Goal: Information Seeking & Learning: Learn about a topic

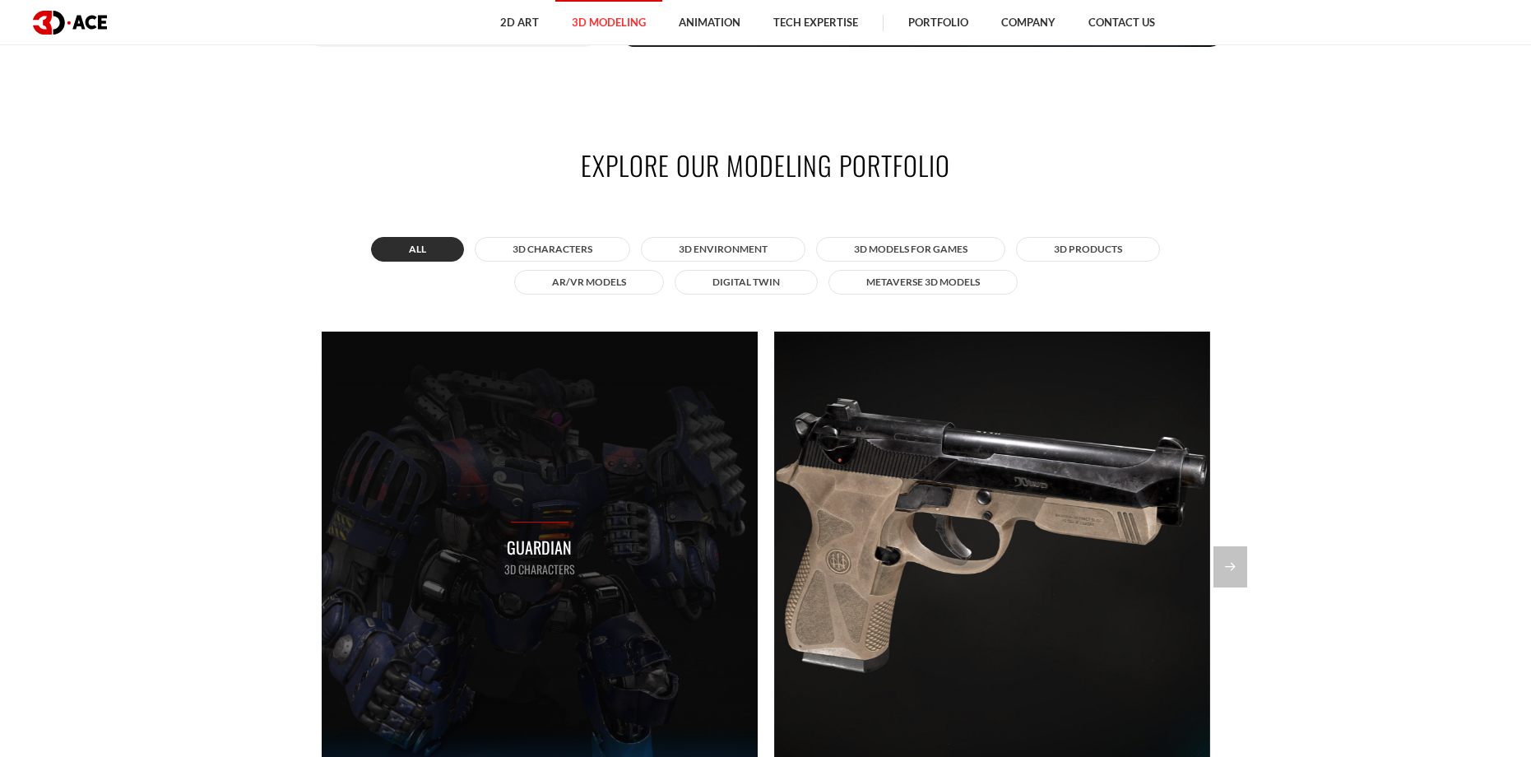
scroll to position [1338, 0]
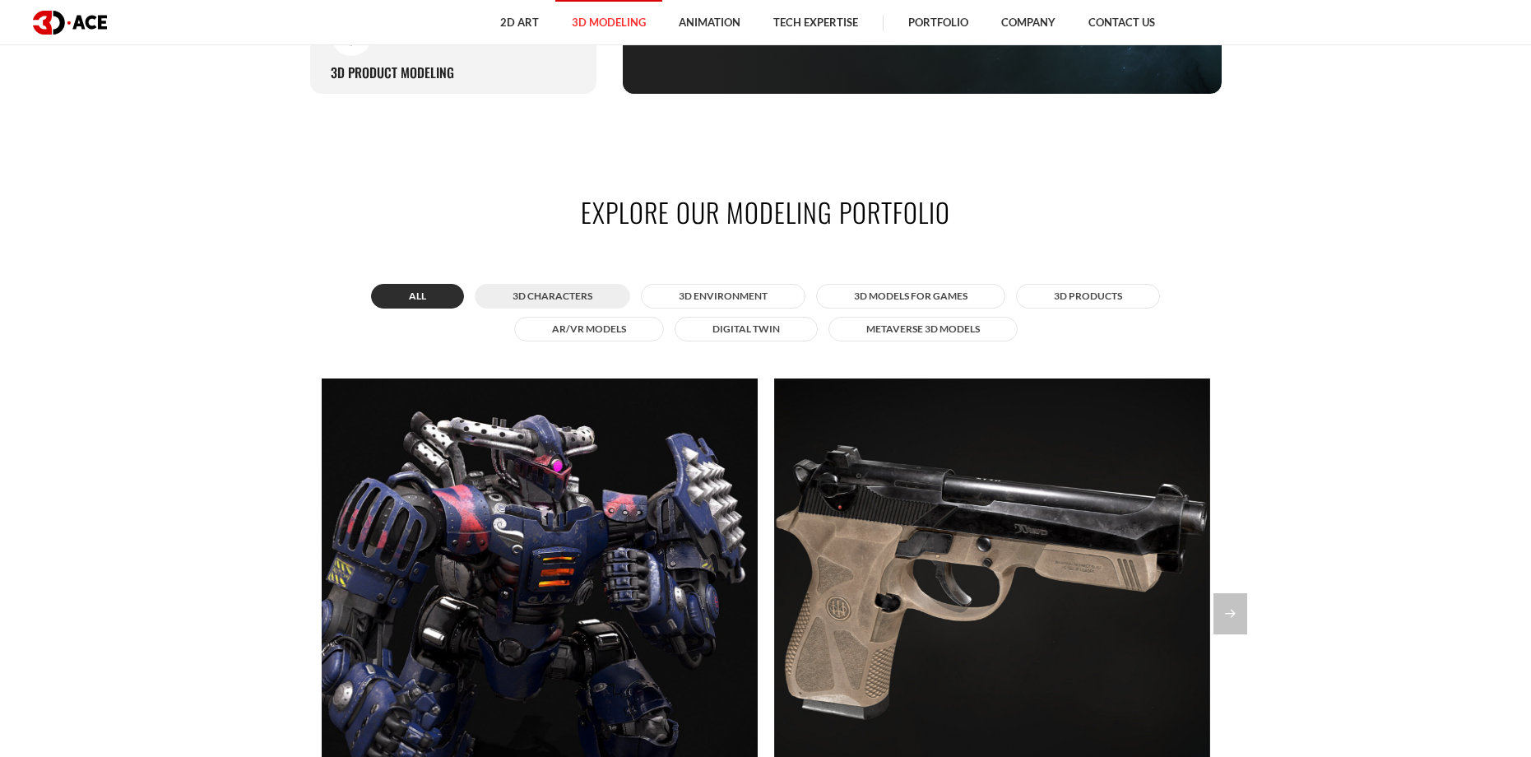
click at [549, 289] on button "3D Characters" at bounding box center [552, 296] width 155 height 25
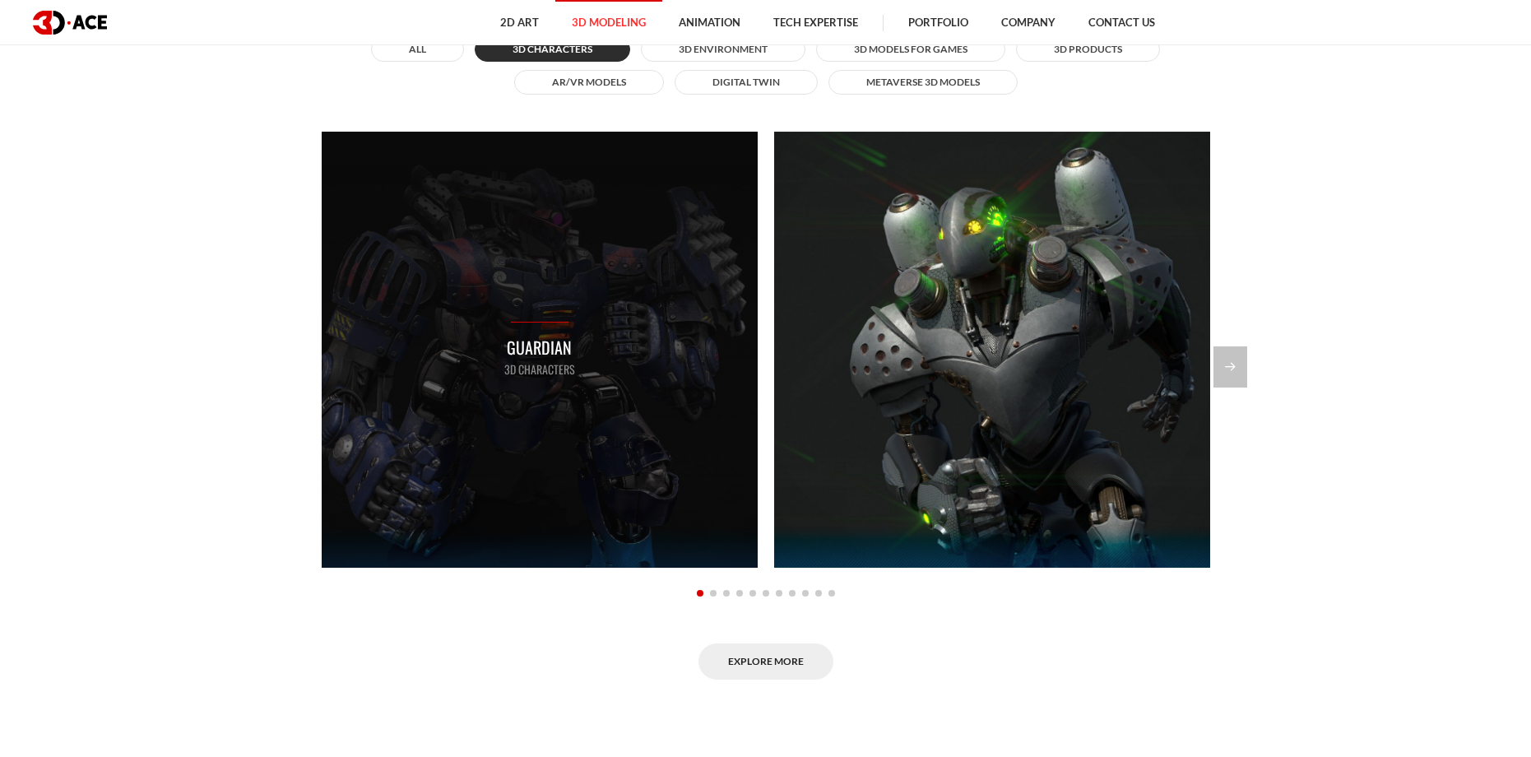
scroll to position [1670, 0]
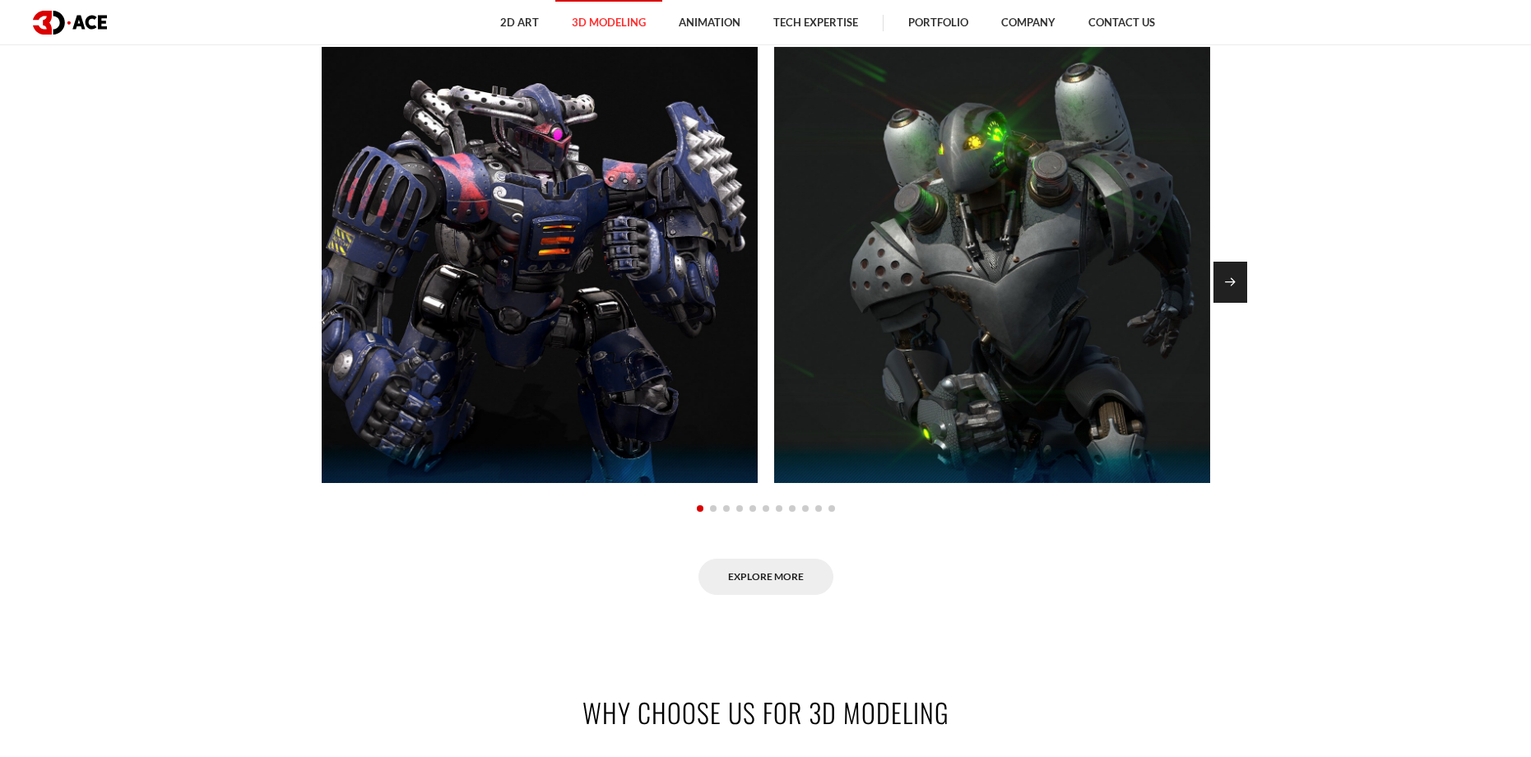
click at [1243, 282] on div "Next slide" at bounding box center [1230, 282] width 34 height 41
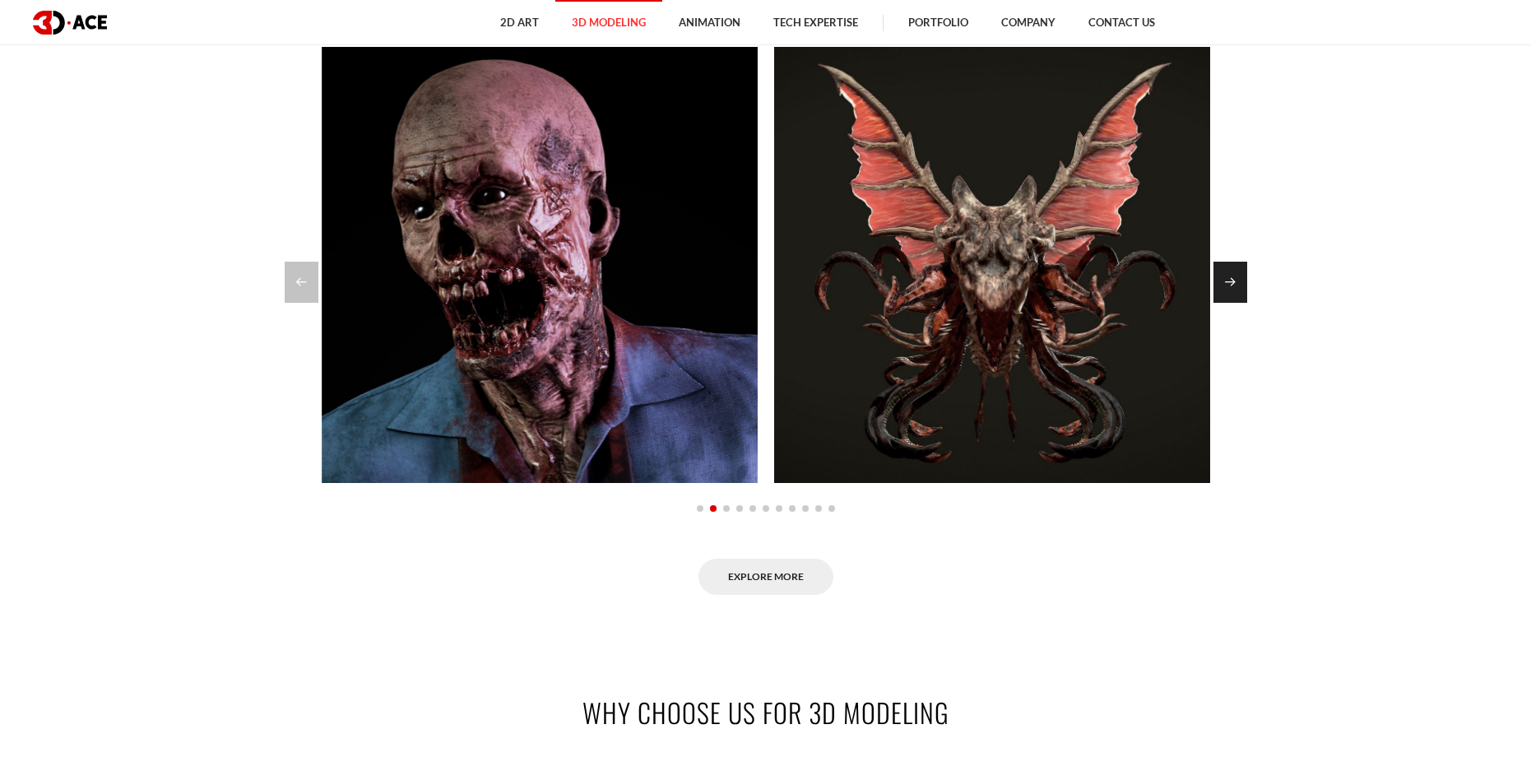
click at [1243, 282] on div "Next slide" at bounding box center [1230, 282] width 34 height 41
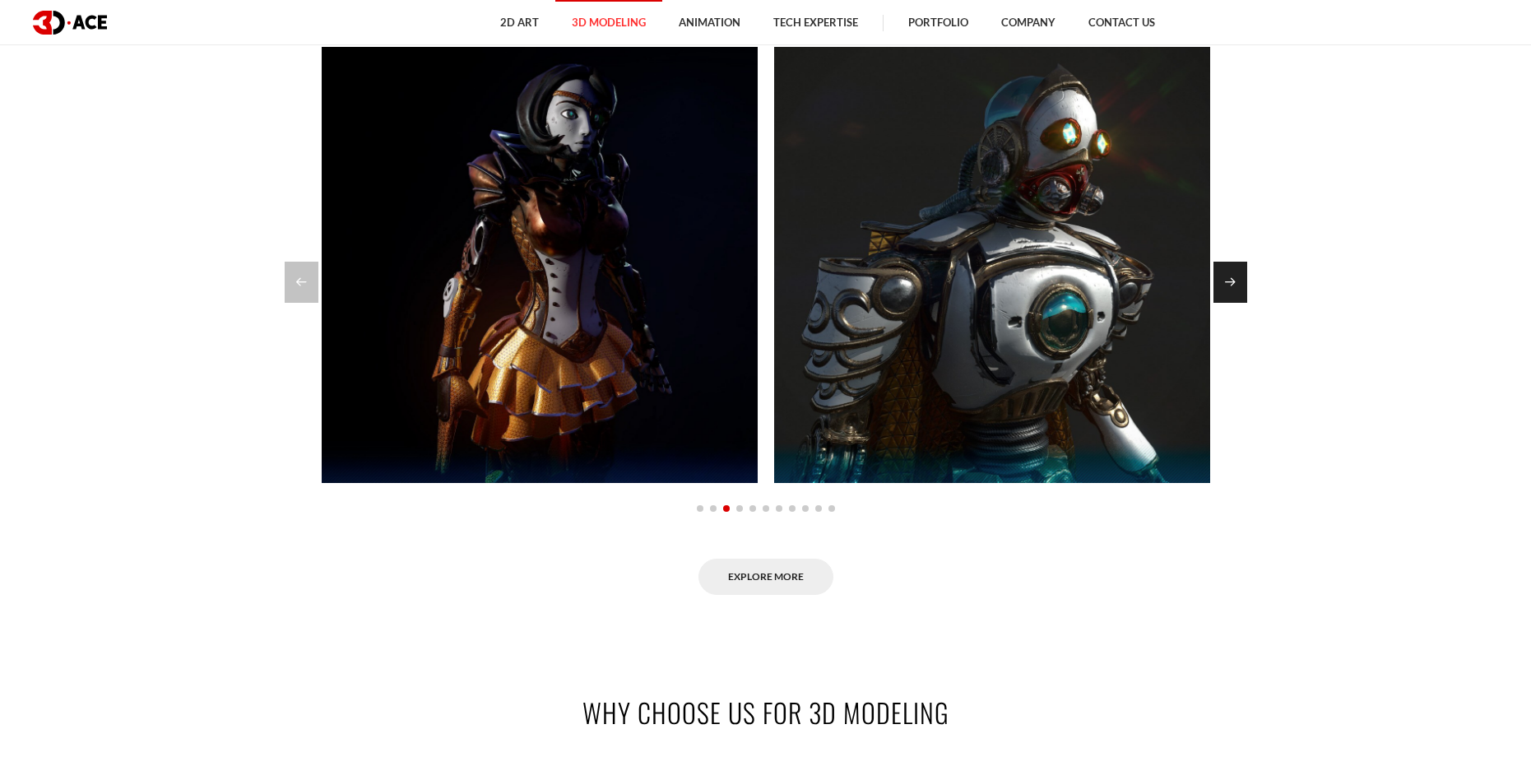
click at [1243, 282] on div "Next slide" at bounding box center [1230, 282] width 34 height 41
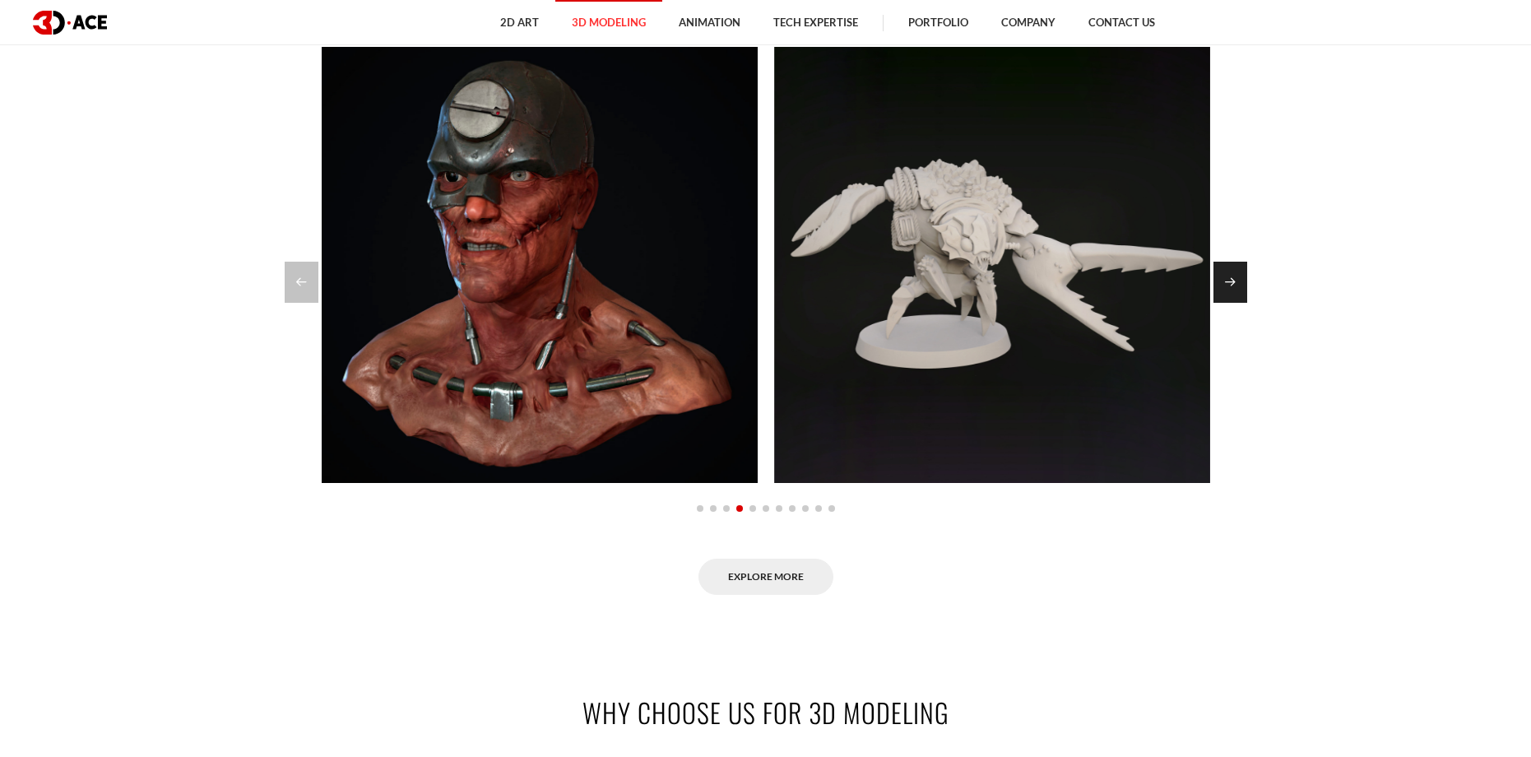
click at [1243, 282] on div "Next slide" at bounding box center [1230, 282] width 34 height 41
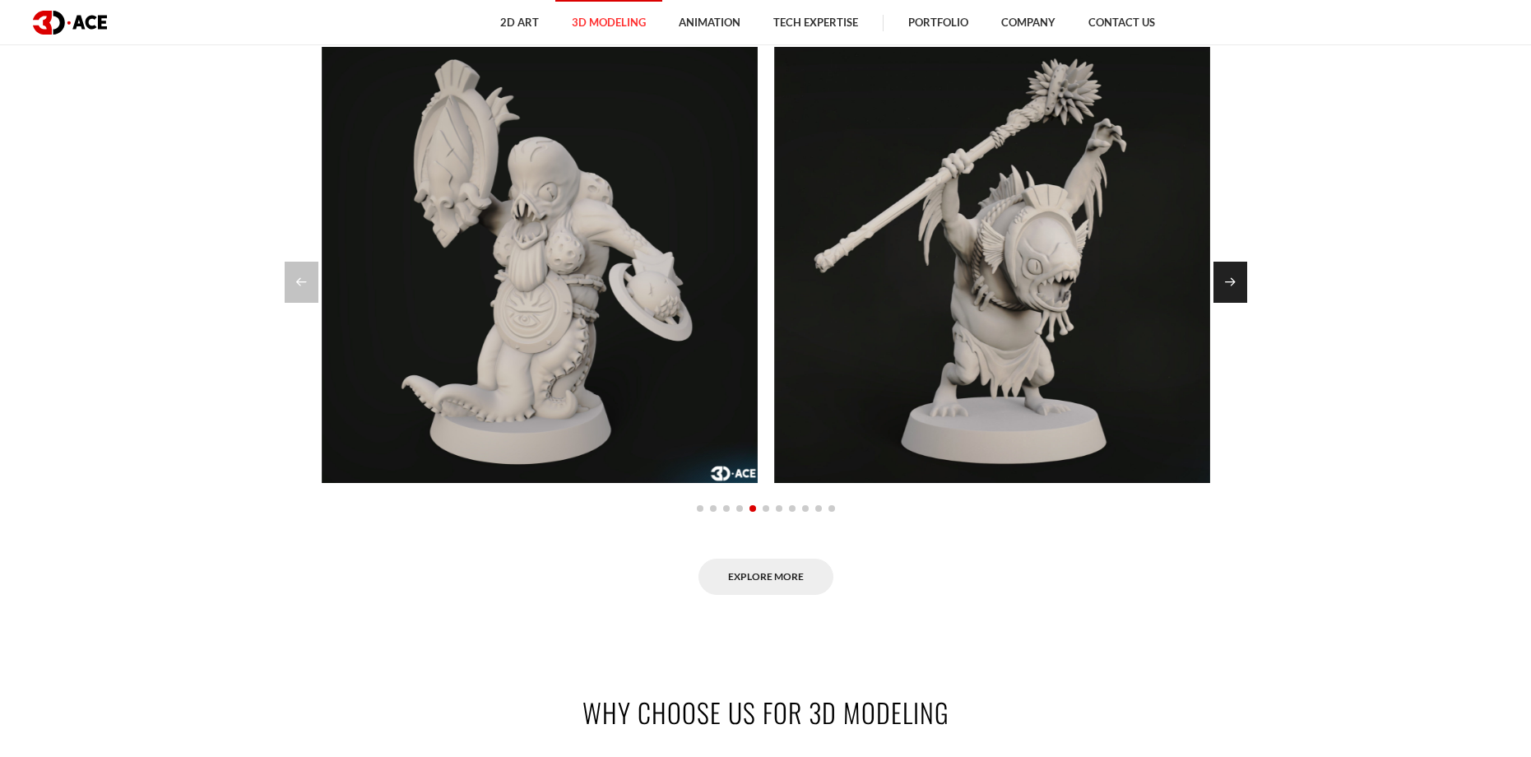
click at [1243, 282] on div "Next slide" at bounding box center [1230, 282] width 34 height 41
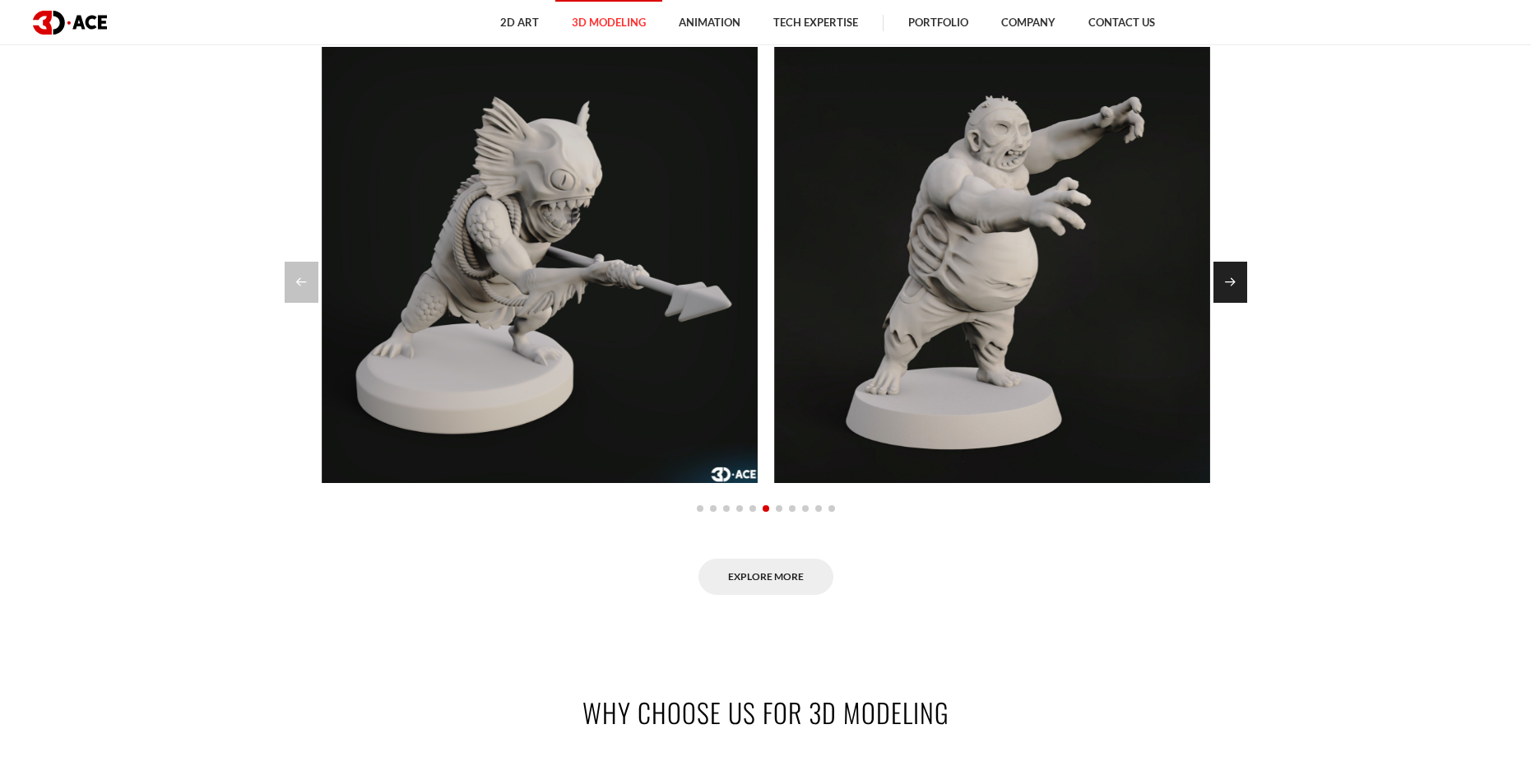
click at [1243, 282] on div "Next slide" at bounding box center [1230, 282] width 34 height 41
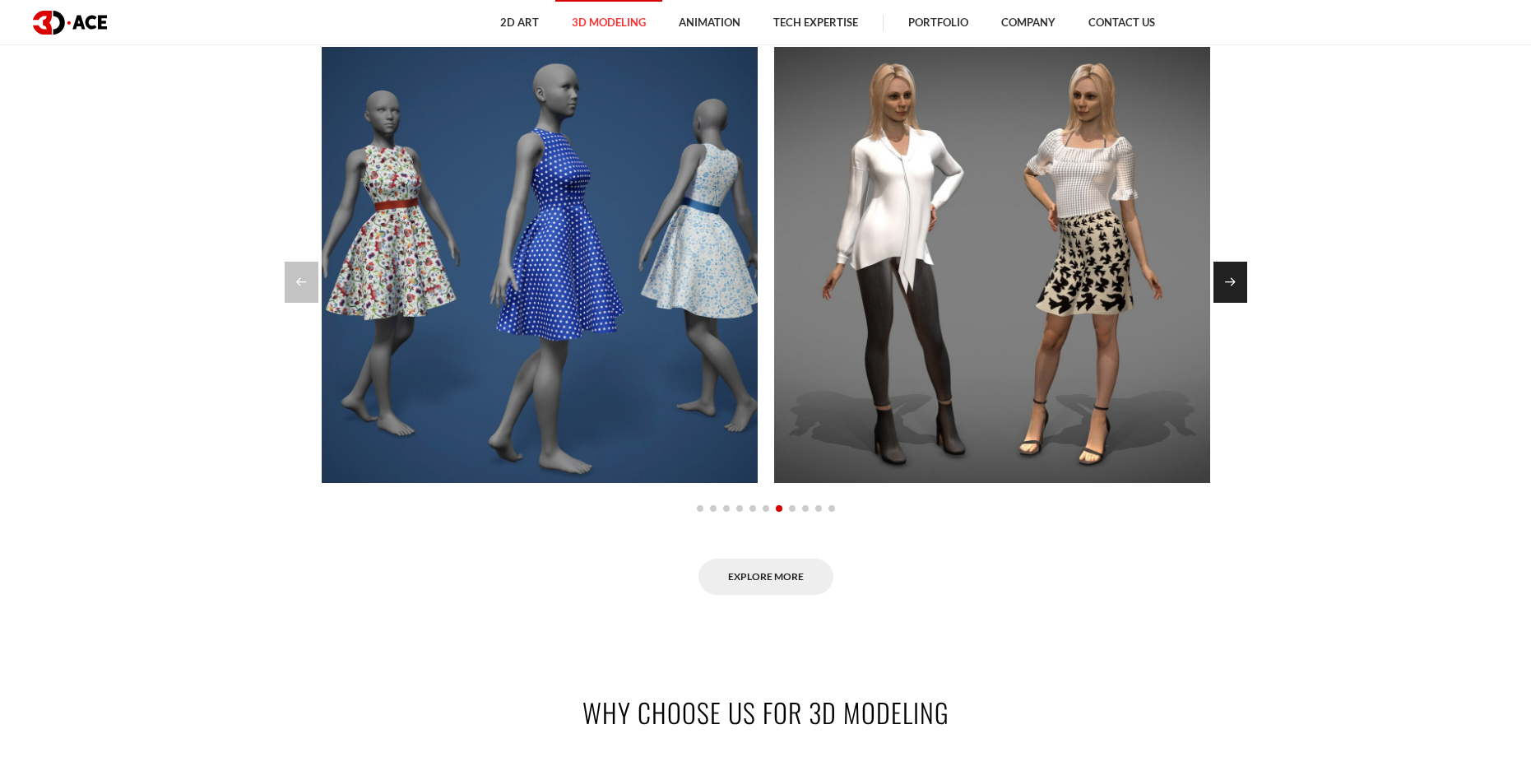
click at [1243, 282] on div "Next slide" at bounding box center [1230, 282] width 34 height 41
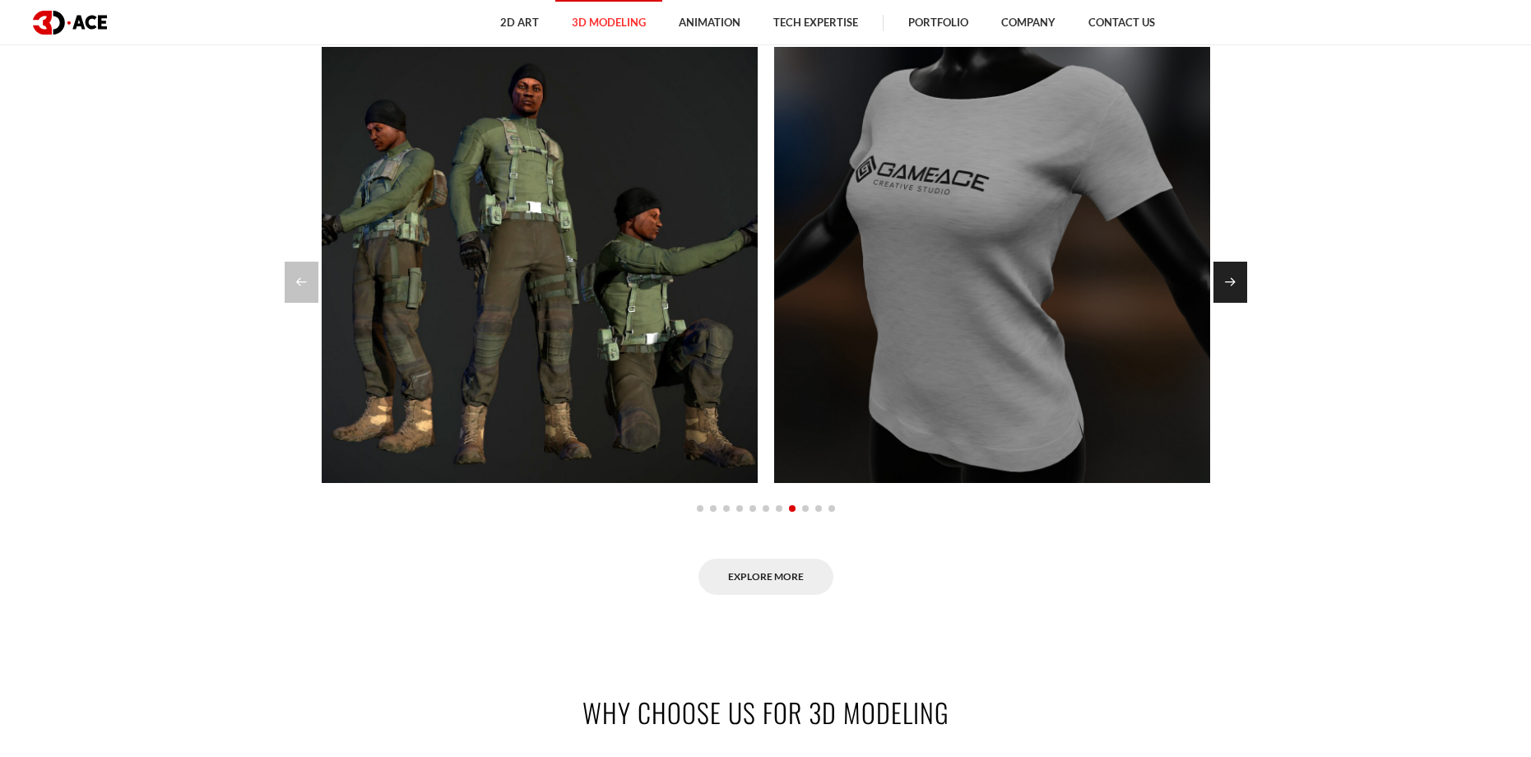
click at [1243, 282] on div "Next slide" at bounding box center [1230, 282] width 34 height 41
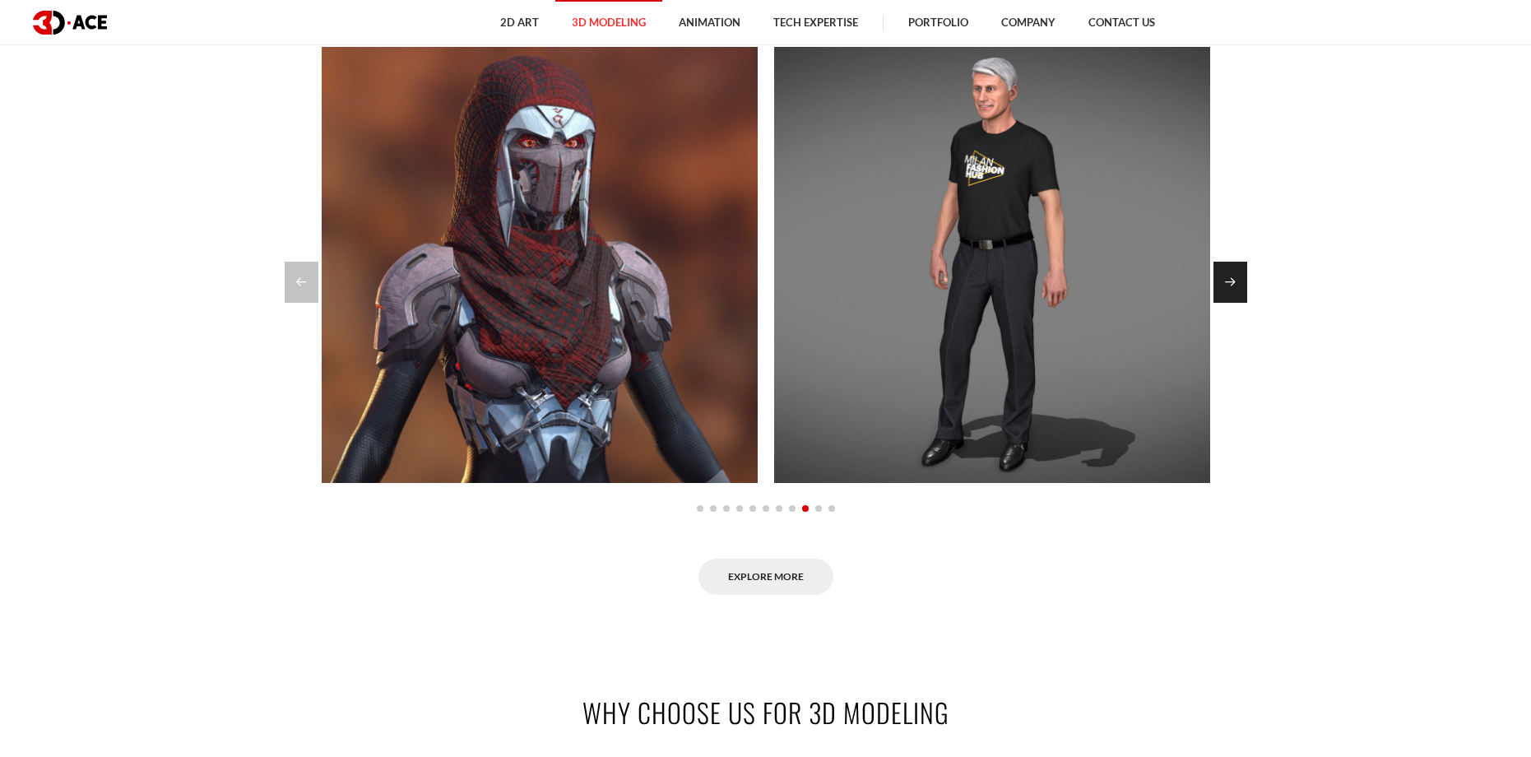
click at [1243, 282] on div "Next slide" at bounding box center [1230, 282] width 34 height 41
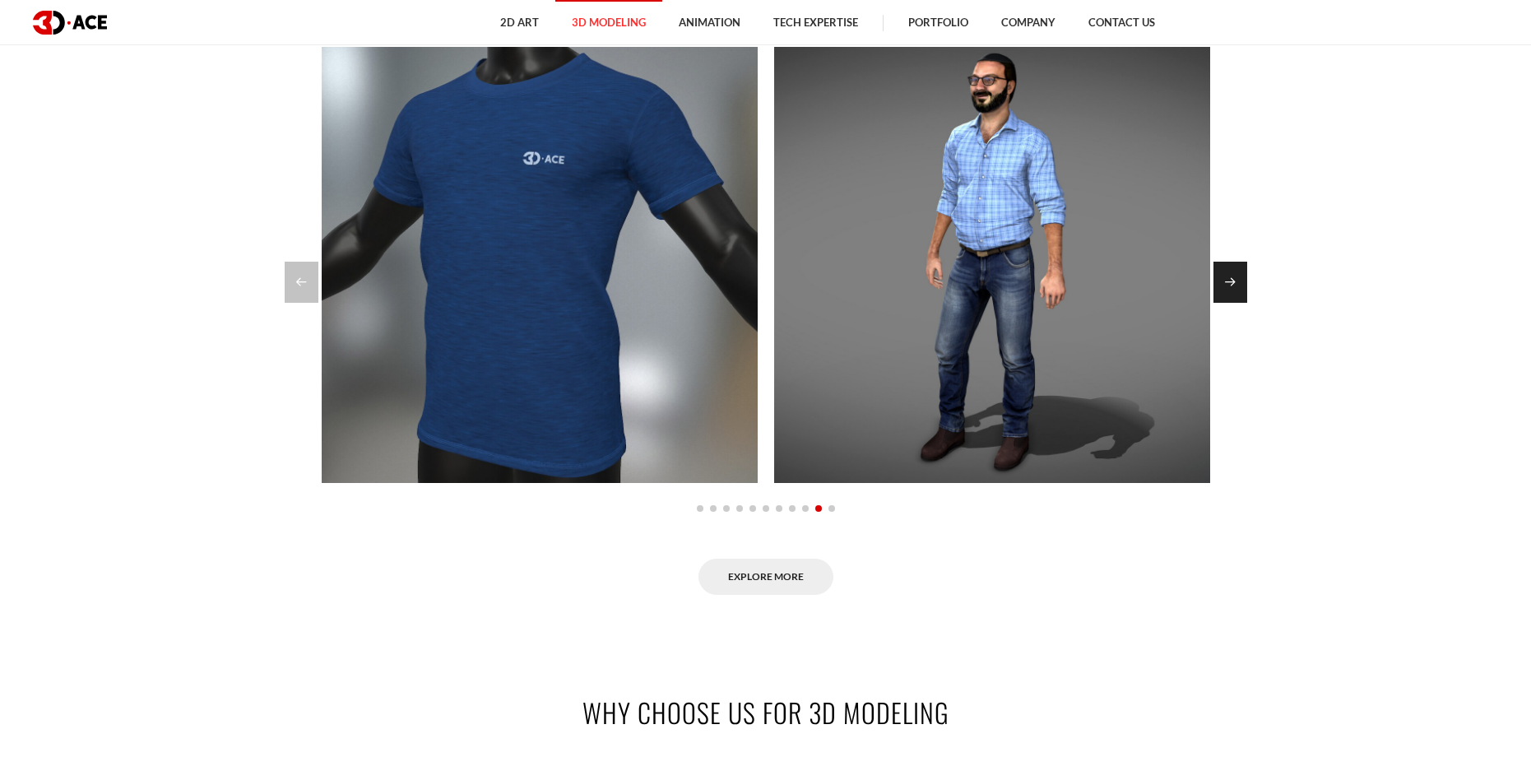
click at [1243, 282] on div "Next slide" at bounding box center [1230, 282] width 34 height 41
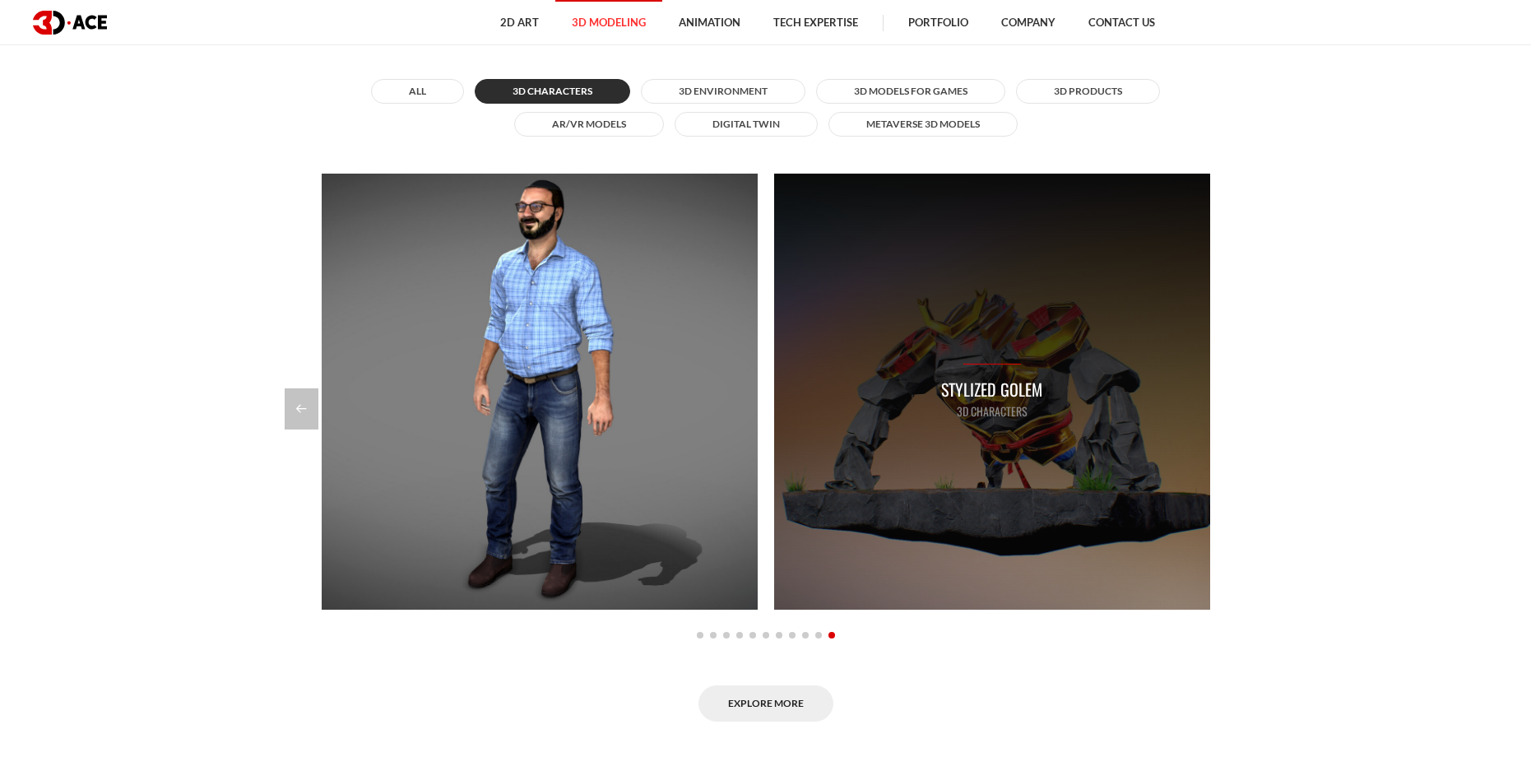
scroll to position [1528, 0]
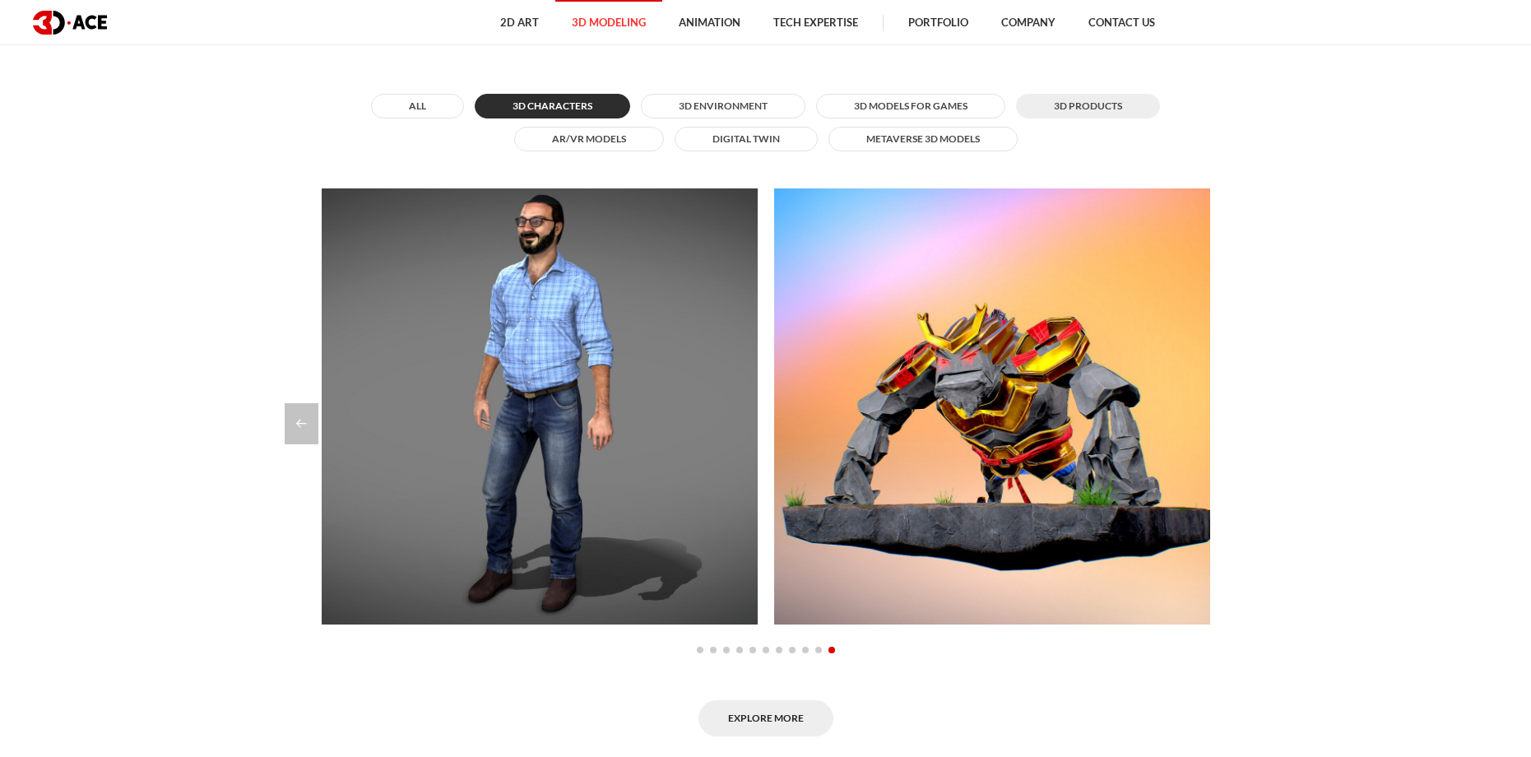
click at [1074, 110] on button "3D Products" at bounding box center [1088, 106] width 144 height 25
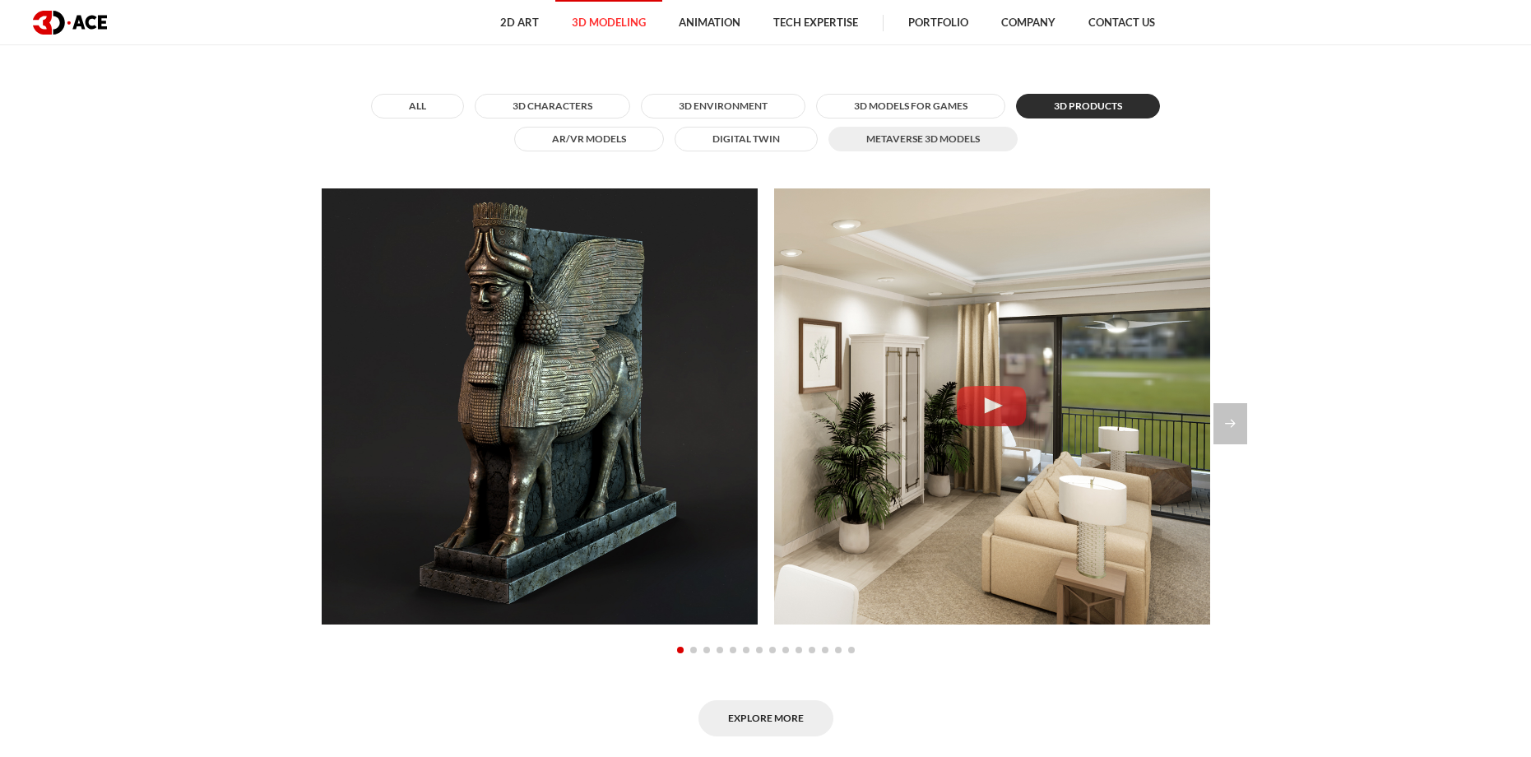
click at [916, 134] on button "Metaverse 3D Models" at bounding box center [922, 139] width 189 height 25
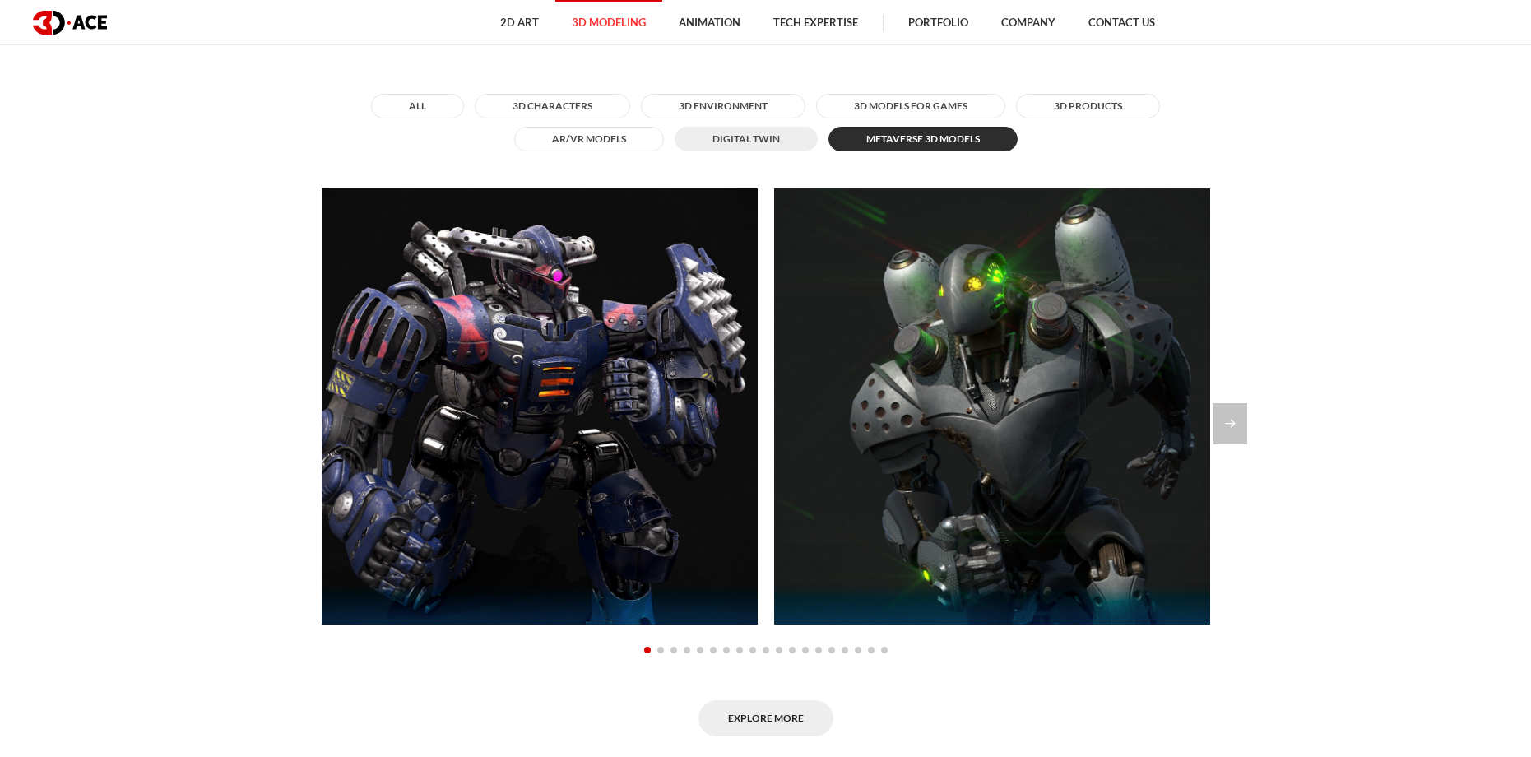
click at [720, 141] on button "Digital twin" at bounding box center [745, 139] width 143 height 25
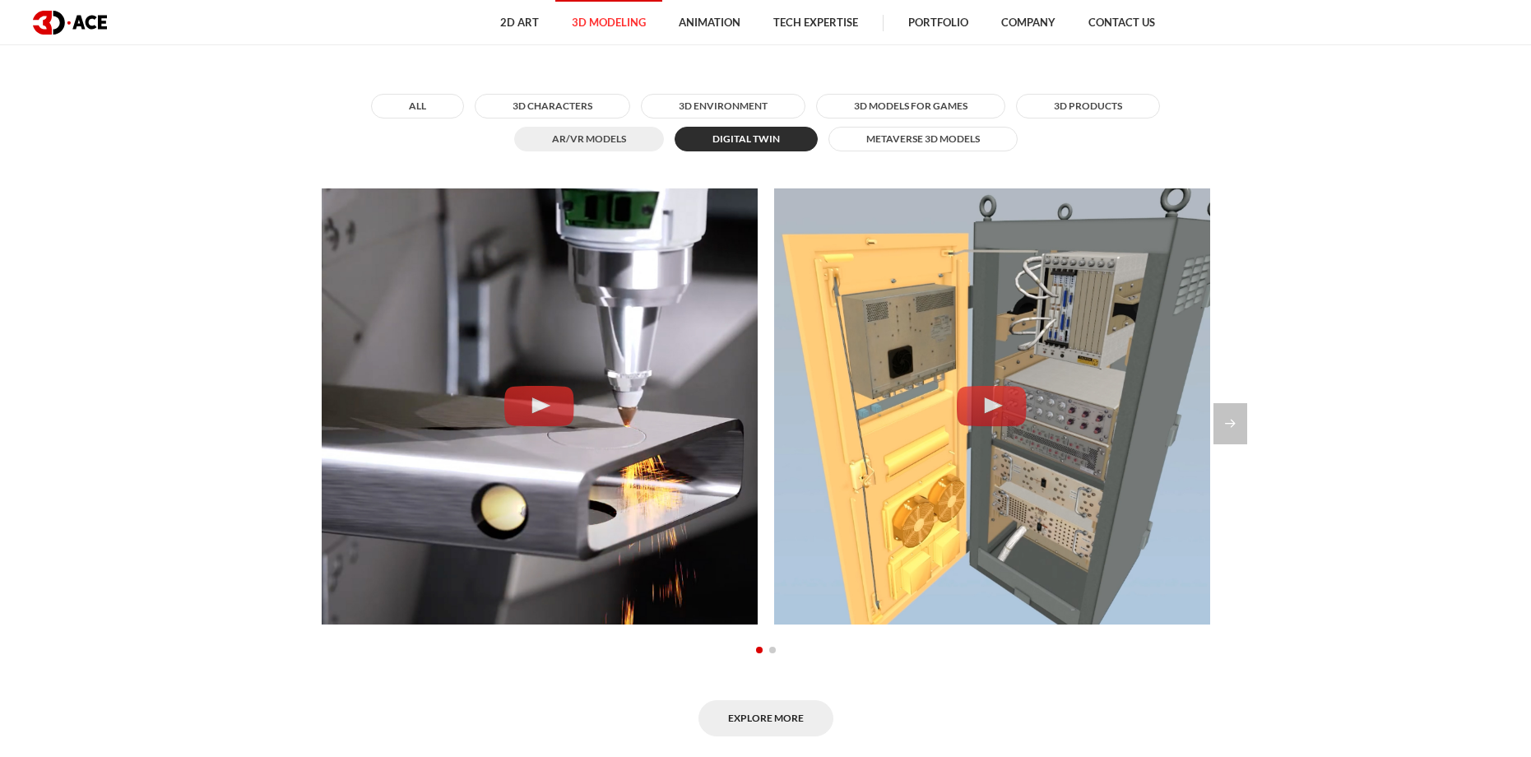
click at [623, 144] on button "AR/VR Models" at bounding box center [589, 139] width 150 height 25
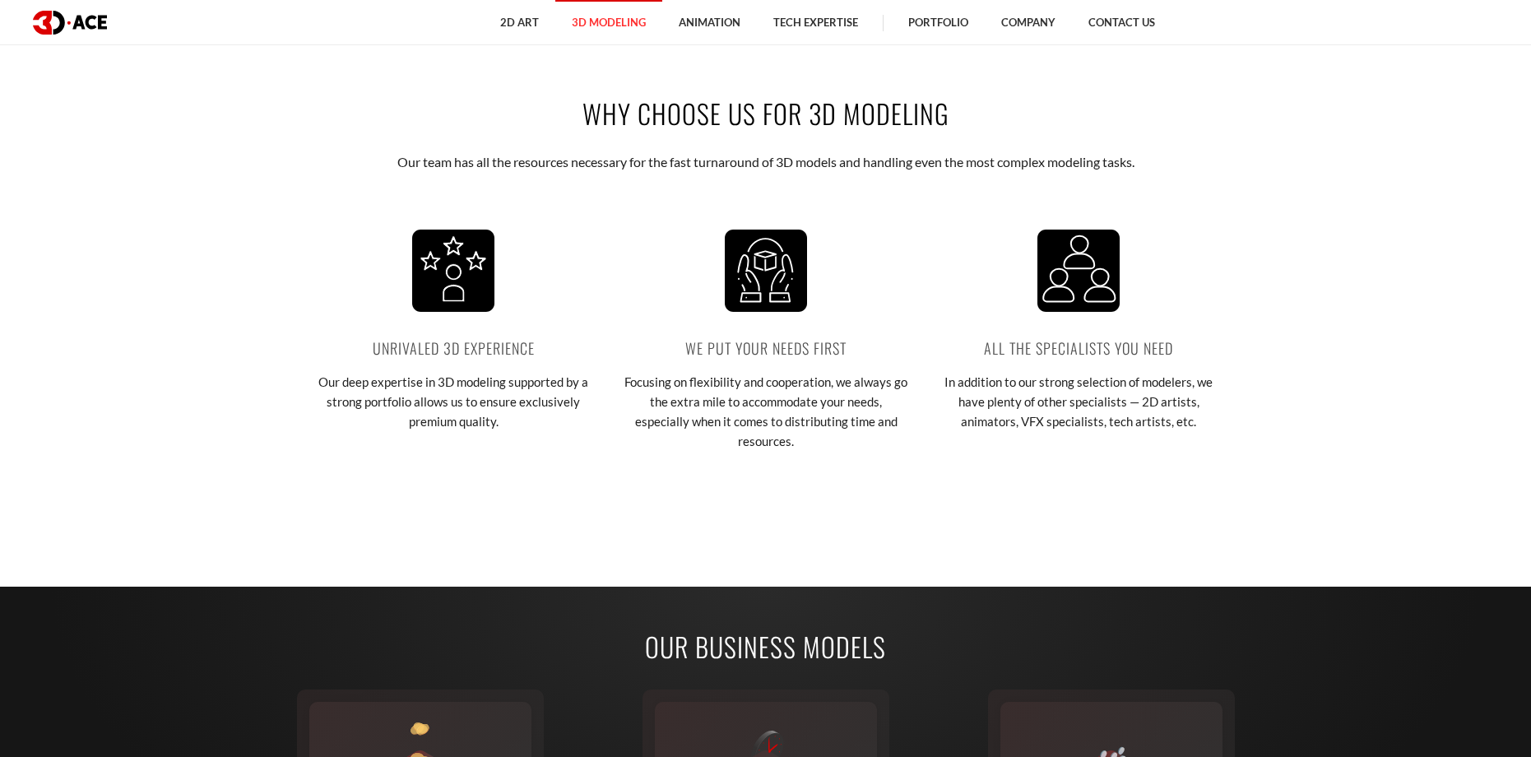
scroll to position [2257, 0]
